Goal: Task Accomplishment & Management: Use online tool/utility

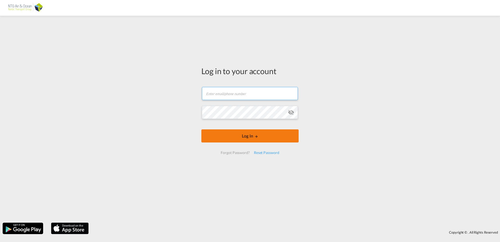
type input "[EMAIL_ADDRESS][DOMAIN_NAME]"
click at [218, 137] on button "Log In" at bounding box center [249, 135] width 97 height 13
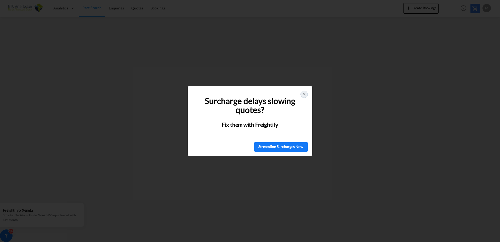
click at [304, 93] on icon at bounding box center [304, 94] width 4 height 4
